Goal: Task Accomplishment & Management: Complete application form

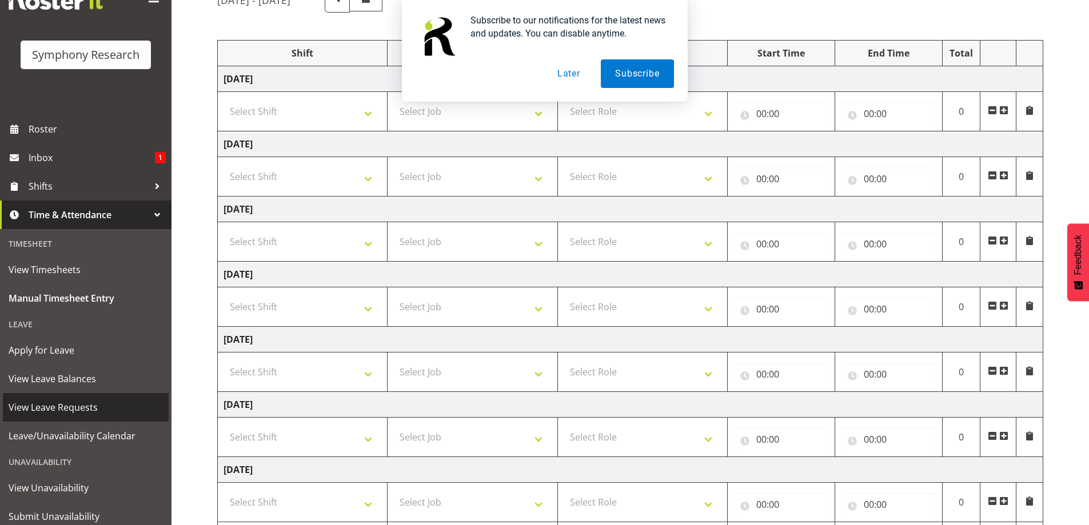
scroll to position [22, 0]
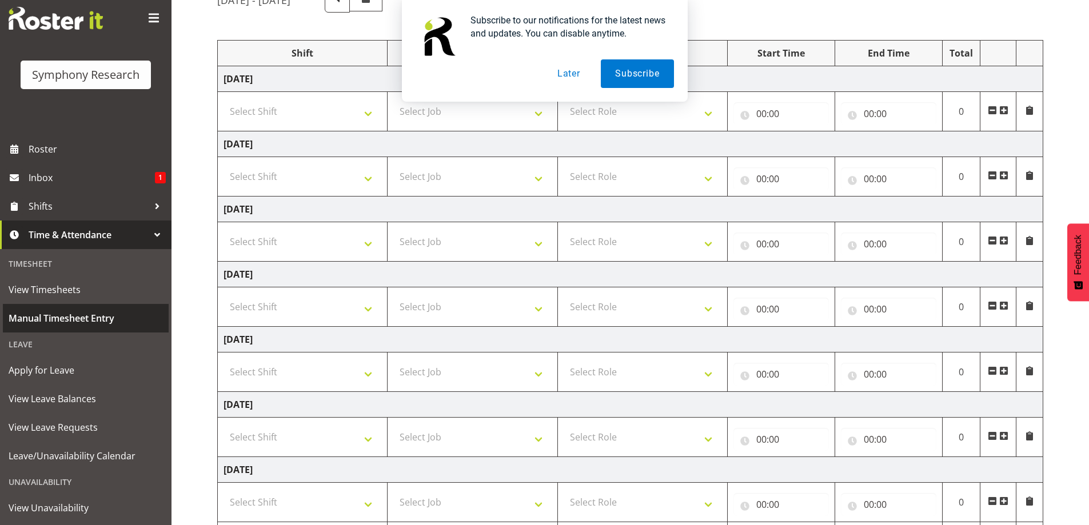
click at [99, 316] on span "Manual Timesheet Entry" at bounding box center [86, 318] width 154 height 17
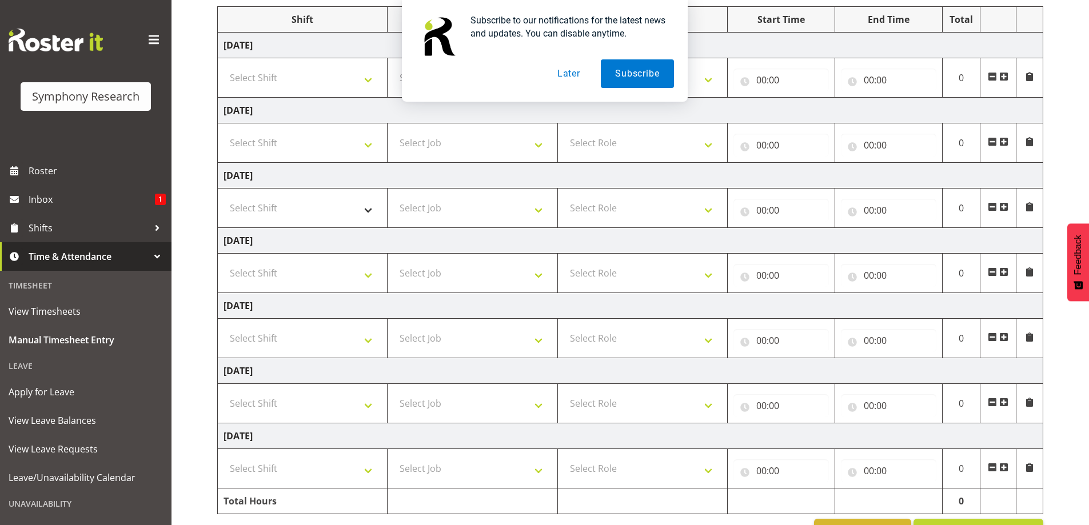
scroll to position [127, 0]
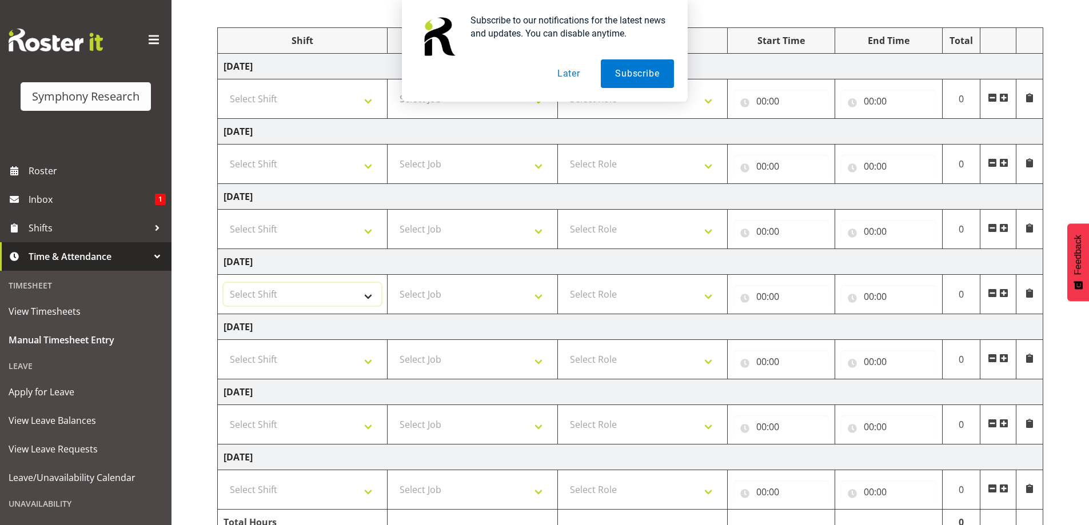
click at [371, 296] on select "Select Shift !!Weekend Residential (Roster IT Shift Label) *Business 9/10am ~ 4…" at bounding box center [303, 294] width 158 height 23
select select "48116"
click at [224, 283] on select "Select Shift !!Weekend Residential (Roster IT Shift Label) *Business 9/10am ~ 4…" at bounding box center [303, 294] width 158 height 23
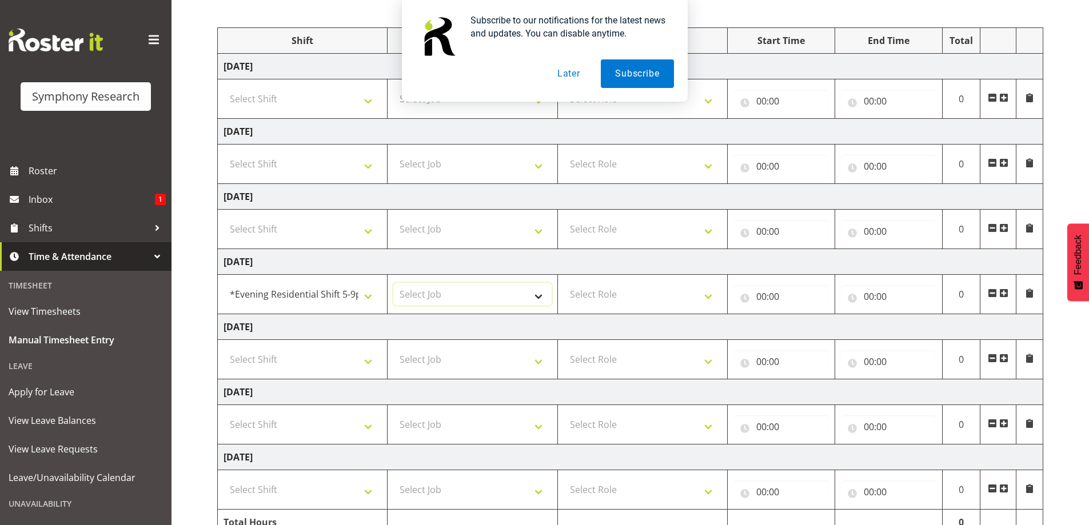
click at [540, 297] on select "Select Job 550060 IF Admin 553492 World Poll Aus Wave 2 Main 2025 553493 World …" at bounding box center [472, 294] width 158 height 23
select select "10536"
click at [393, 283] on select "Select Job 550060 IF Admin 553492 World Poll Aus Wave 2 Main 2025 553493 World …" at bounding box center [472, 294] width 158 height 23
click at [707, 298] on select "Select Role Briefing Interviewing" at bounding box center [643, 294] width 158 height 23
select select "297"
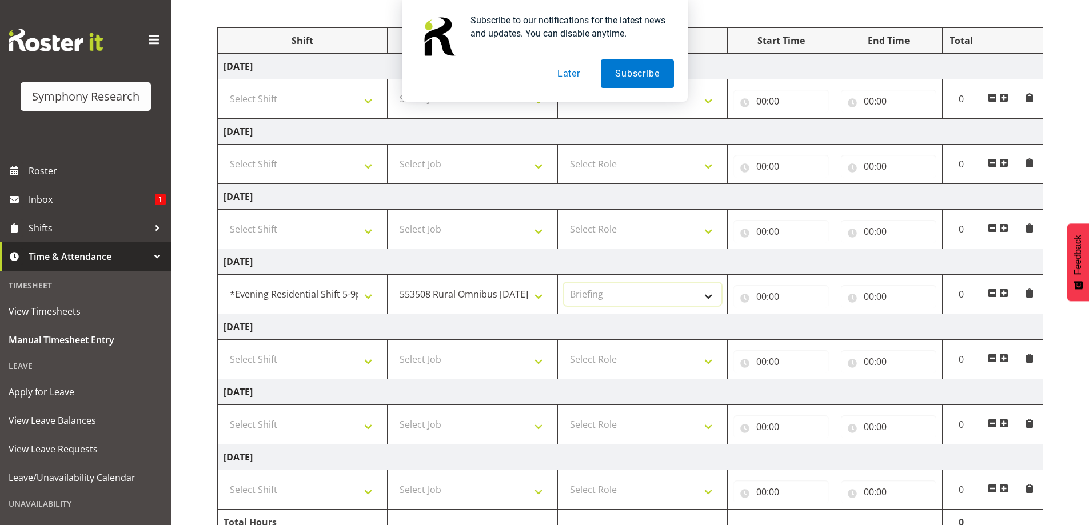
click at [564, 283] on select "Select Role Briefing Interviewing" at bounding box center [643, 294] width 158 height 23
click at [759, 303] on input "00:00" at bounding box center [781, 296] width 95 height 23
click at [808, 332] on select "00 01 02 03 04 05 06 07 08 09 10 11 12 13 14 15 16 17 18 19 20 21 22 23" at bounding box center [812, 326] width 26 height 23
select select "16"
click at [799, 315] on select "00 01 02 03 04 05 06 07 08 09 10 11 12 13 14 15 16 17 18 19 20 21 22 23" at bounding box center [812, 326] width 26 height 23
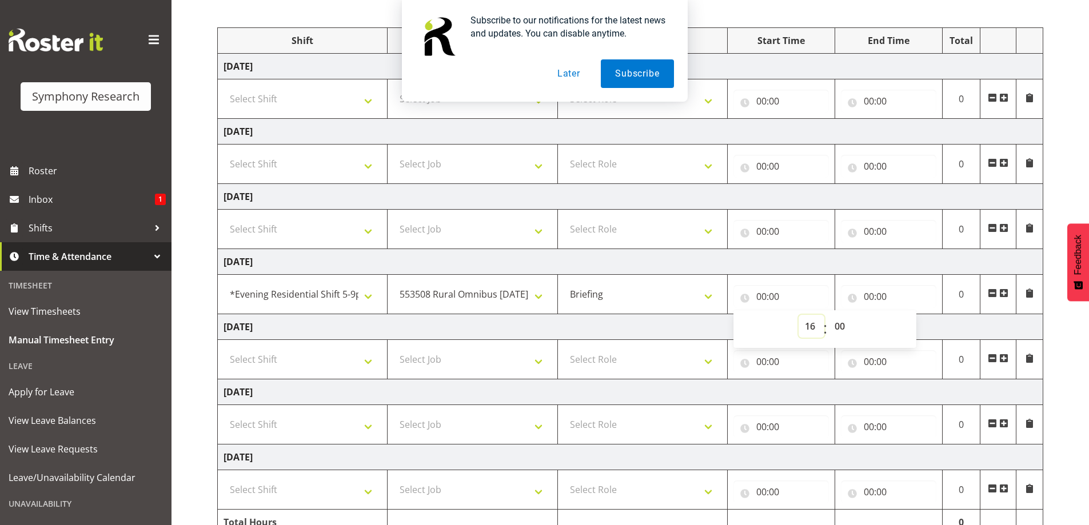
type input "16:00"
click at [821, 267] on td "Thursday 21st August 2025" at bounding box center [631, 262] width 826 height 26
click at [869, 298] on input "00:00" at bounding box center [888, 296] width 95 height 23
click at [911, 332] on select "00 01 02 03 04 05 06 07 08 09 10 11 12 13 14 15 16 17 18 19 20 21 22 23" at bounding box center [919, 326] width 26 height 23
select select "16"
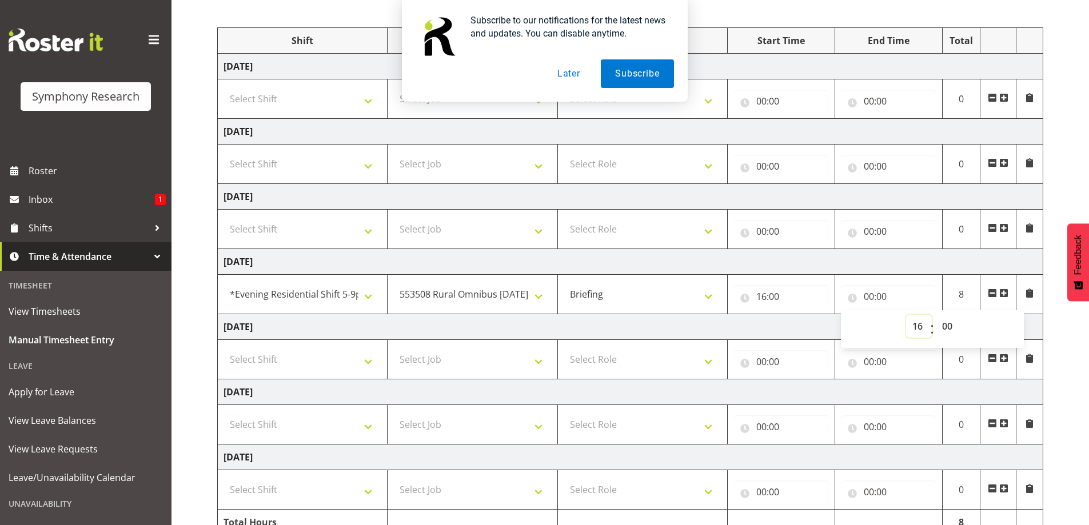
click at [906, 315] on select "00 01 02 03 04 05 06 07 08 09 10 11 12 13 14 15 16 17 18 19 20 21 22 23" at bounding box center [919, 326] width 26 height 23
type input "16:00"
click at [948, 328] on select "00 01 02 03 04 05 06 07 08 09 10 11 12 13 14 15 16 17 18 19 20 21 22 23 24 25 2…" at bounding box center [949, 326] width 26 height 23
select select "45"
click at [936, 315] on select "00 01 02 03 04 05 06 07 08 09 10 11 12 13 14 15 16 17 18 19 20 21 22 23 24 25 2…" at bounding box center [949, 326] width 26 height 23
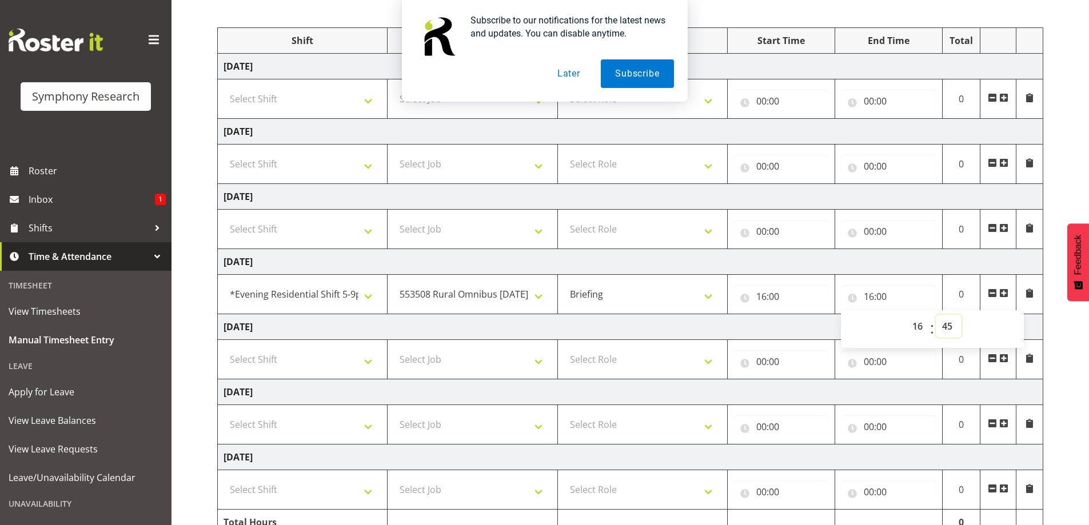
type input "16:45"
click at [922, 262] on td "Thursday 21st August 2025" at bounding box center [631, 262] width 826 height 26
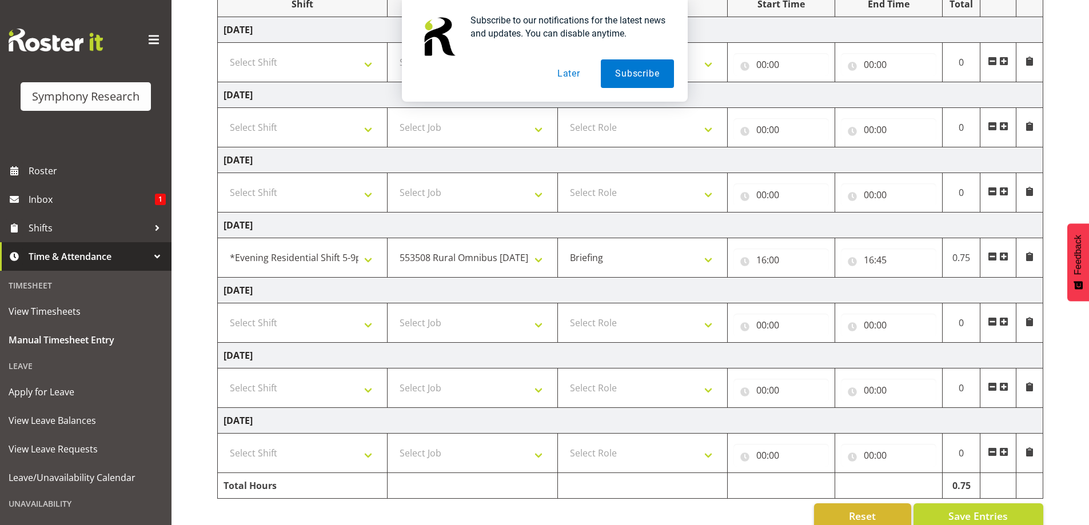
scroll to position [184, 0]
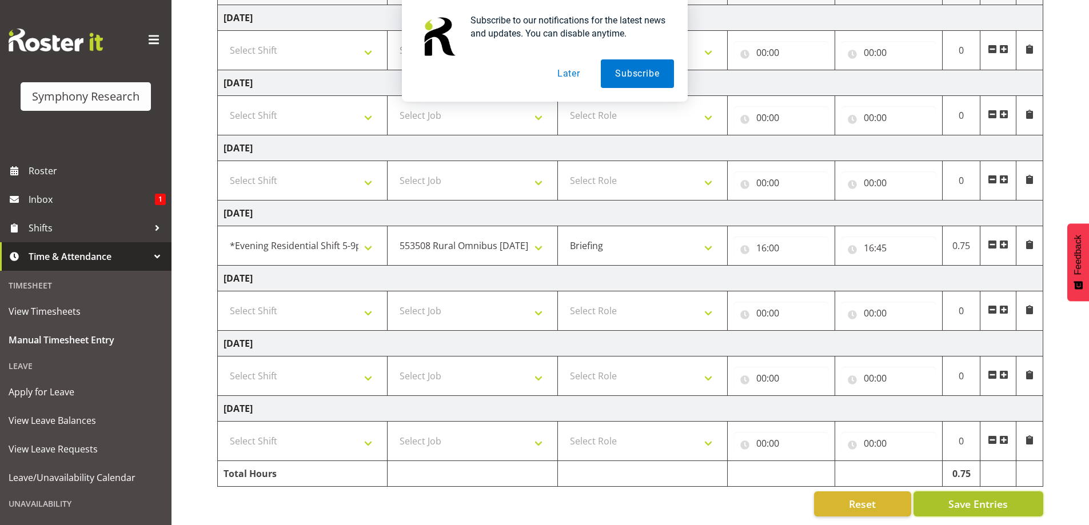
click at [970, 497] on span "Save Entries" at bounding box center [978, 504] width 59 height 15
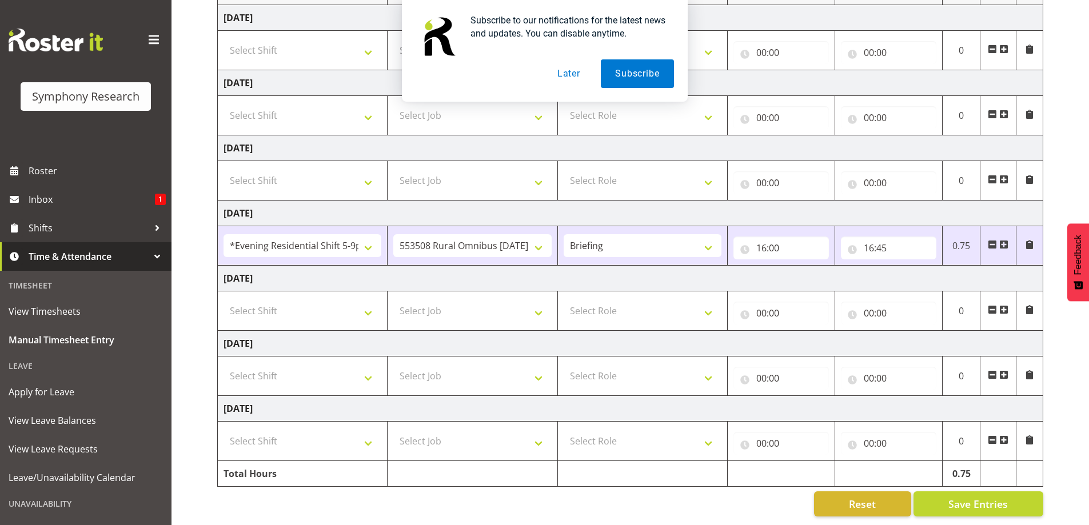
click at [875, 205] on td "Thursday 21st August 2025" at bounding box center [631, 214] width 826 height 26
click at [965, 497] on span "Save Entries" at bounding box center [978, 504] width 59 height 15
click at [47, 169] on span "Roster" at bounding box center [97, 170] width 137 height 17
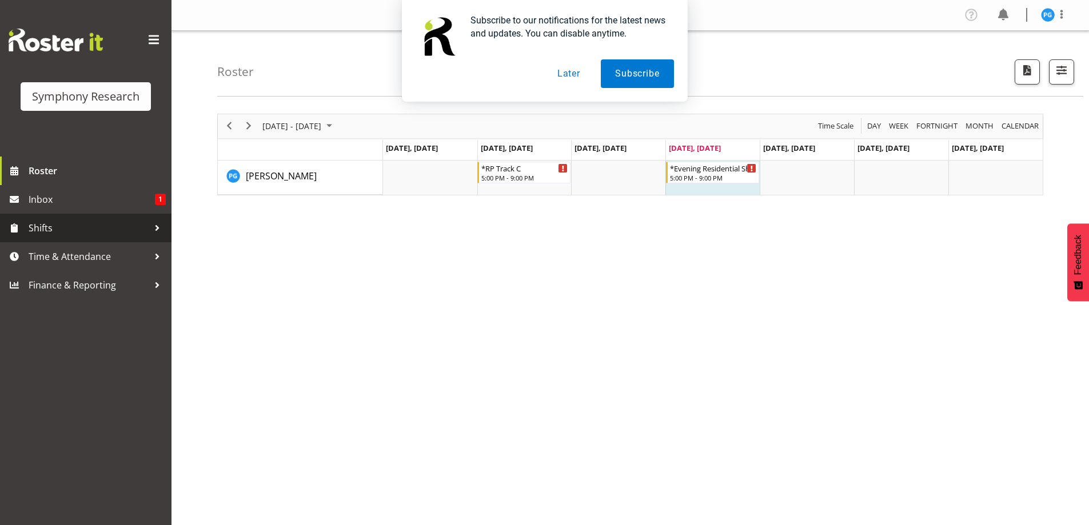
click at [51, 223] on span "Shifts" at bounding box center [89, 228] width 120 height 17
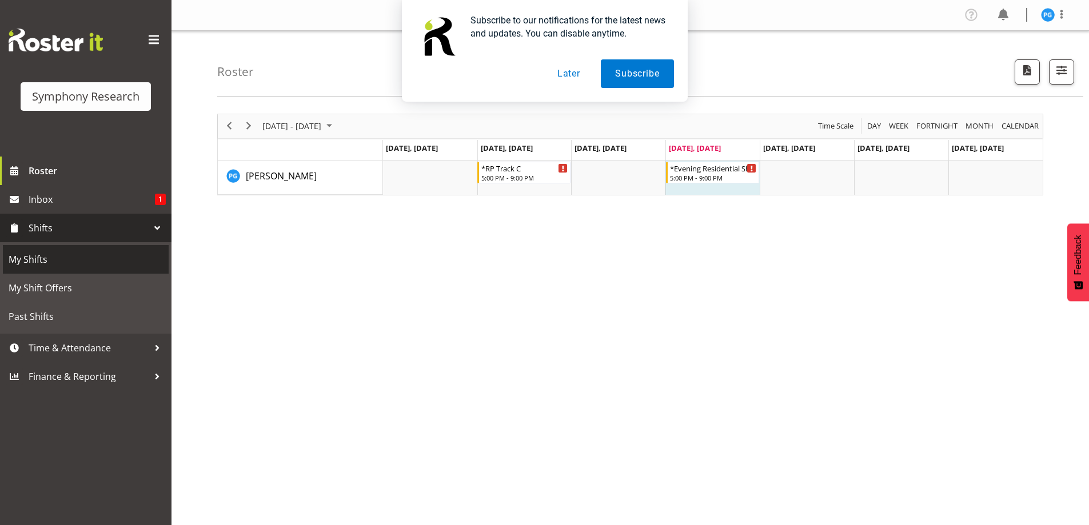
click at [45, 252] on span "My Shifts" at bounding box center [86, 259] width 154 height 17
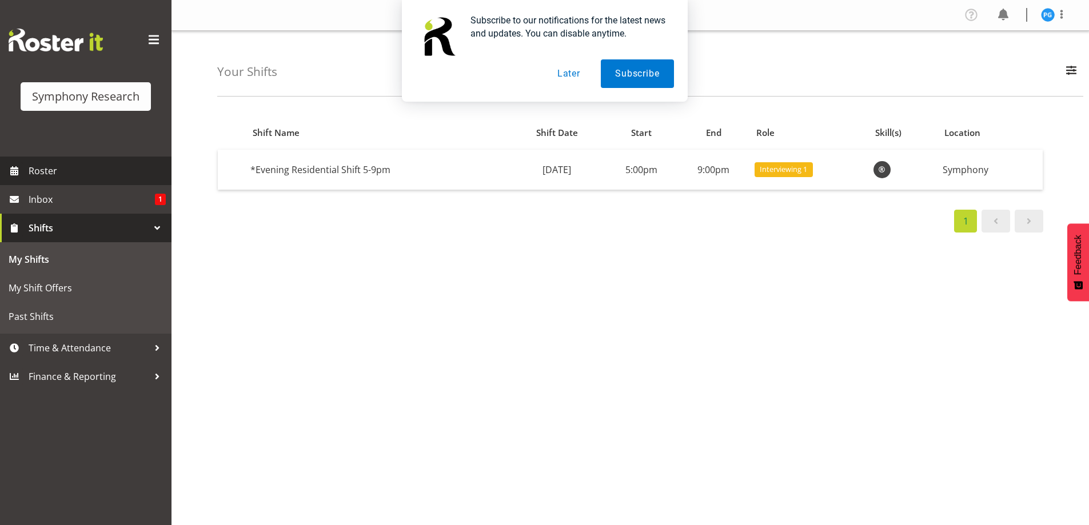
click at [47, 171] on span "Roster" at bounding box center [97, 170] width 137 height 17
